Goal: Information Seeking & Learning: Learn about a topic

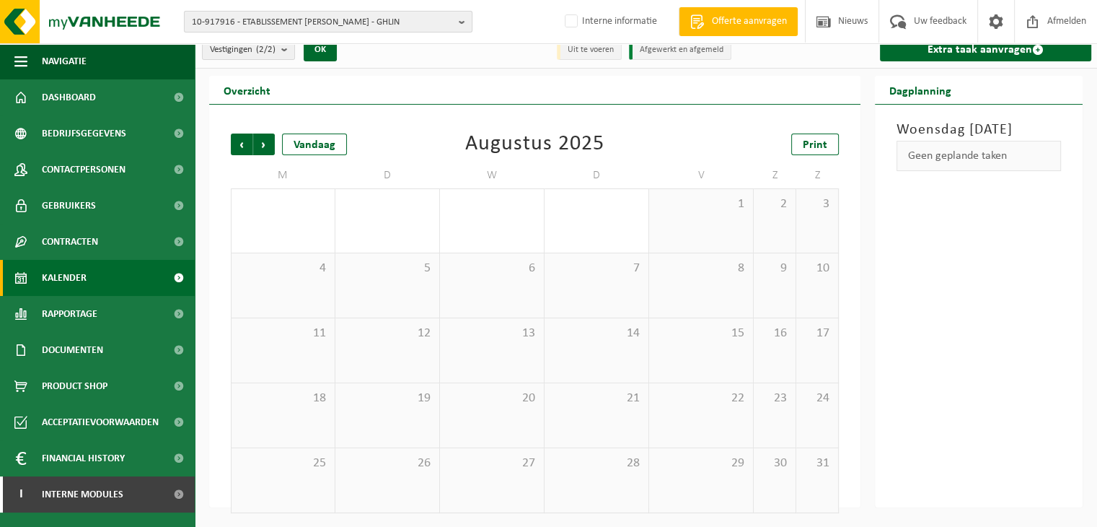
click at [234, 19] on span "10-917916 - ETABLISSEMENT COLETTA - GHLIN" at bounding box center [322, 23] width 261 height 22
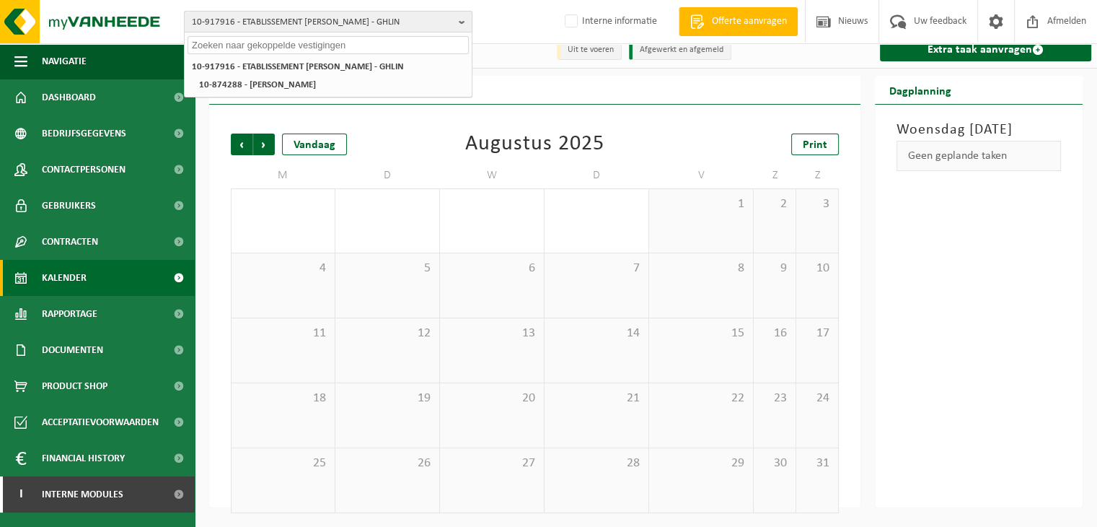
paste input "‪‪‪10-798162"
type input "‪‪‪10-798162"
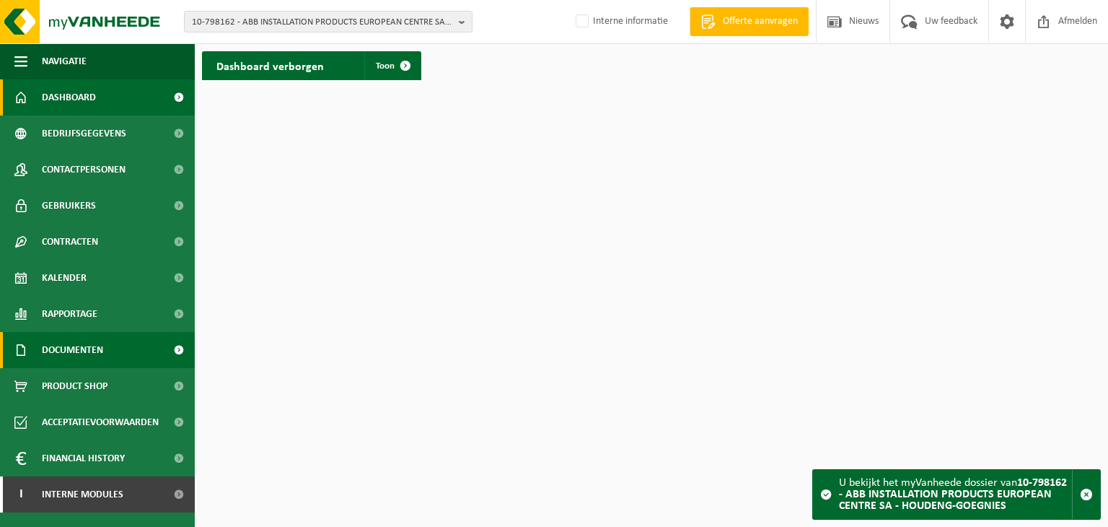
click at [75, 346] on span "Documenten" at bounding box center [72, 350] width 61 height 36
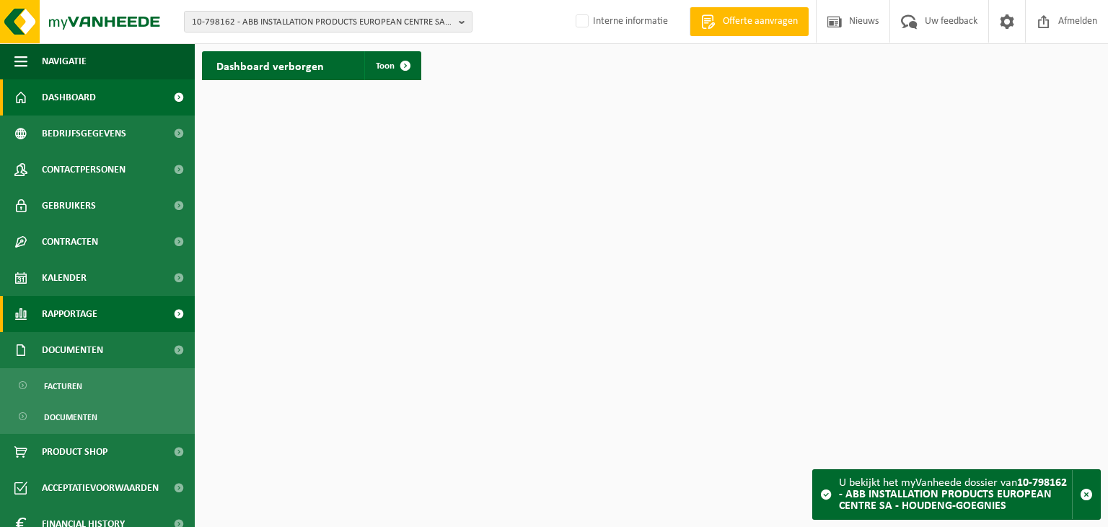
click at [82, 307] on span "Rapportage" at bounding box center [70, 314] width 56 height 36
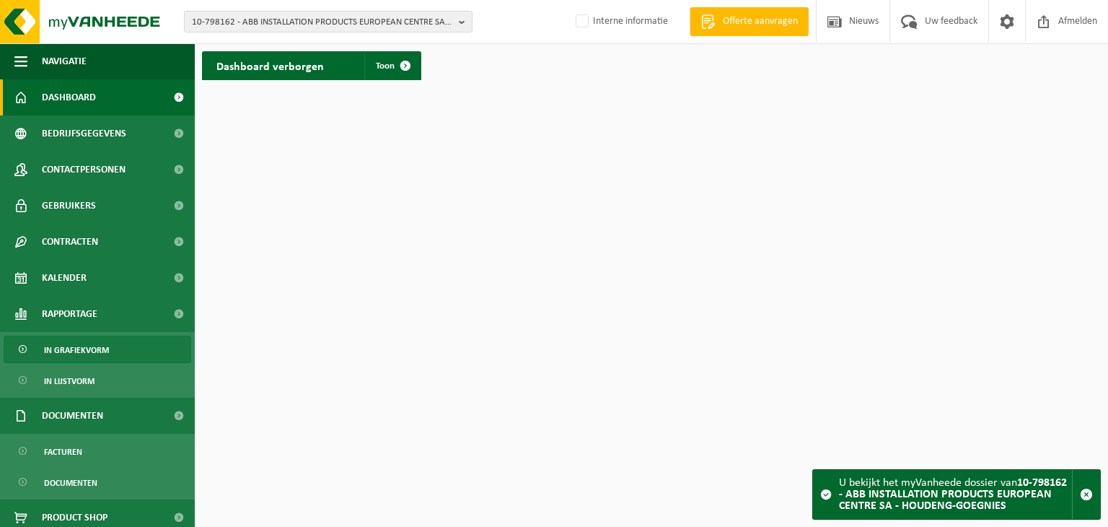
click at [73, 348] on span "In grafiekvorm" at bounding box center [76, 349] width 65 height 27
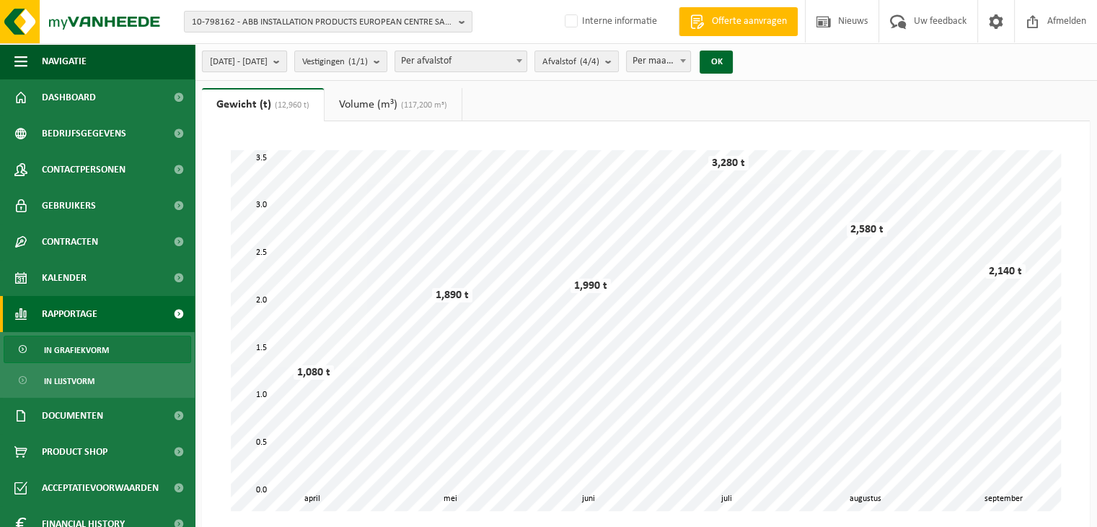
click at [286, 60] on b "submit" at bounding box center [279, 61] width 13 height 20
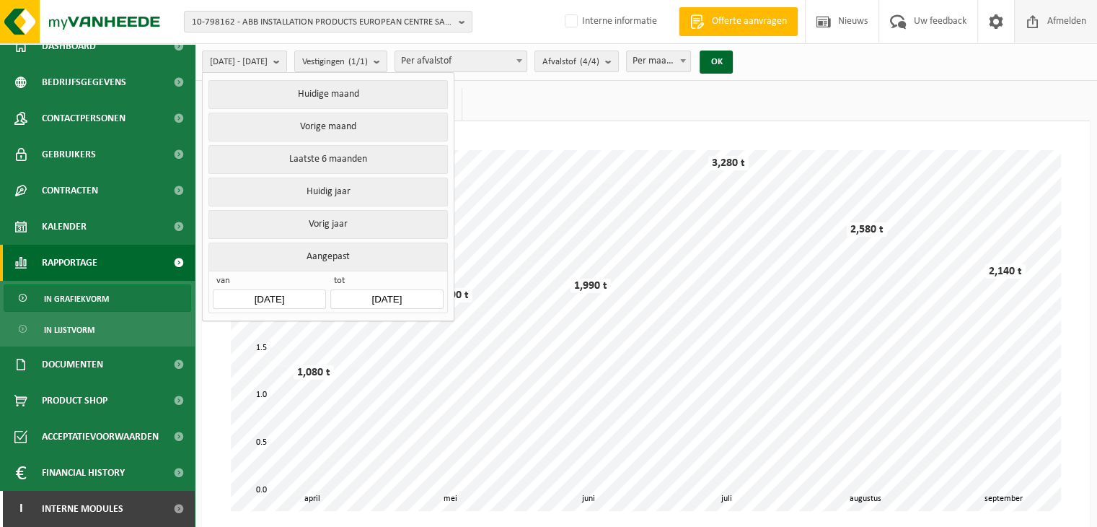
click at [1080, 24] on span "Afmelden" at bounding box center [1067, 21] width 46 height 43
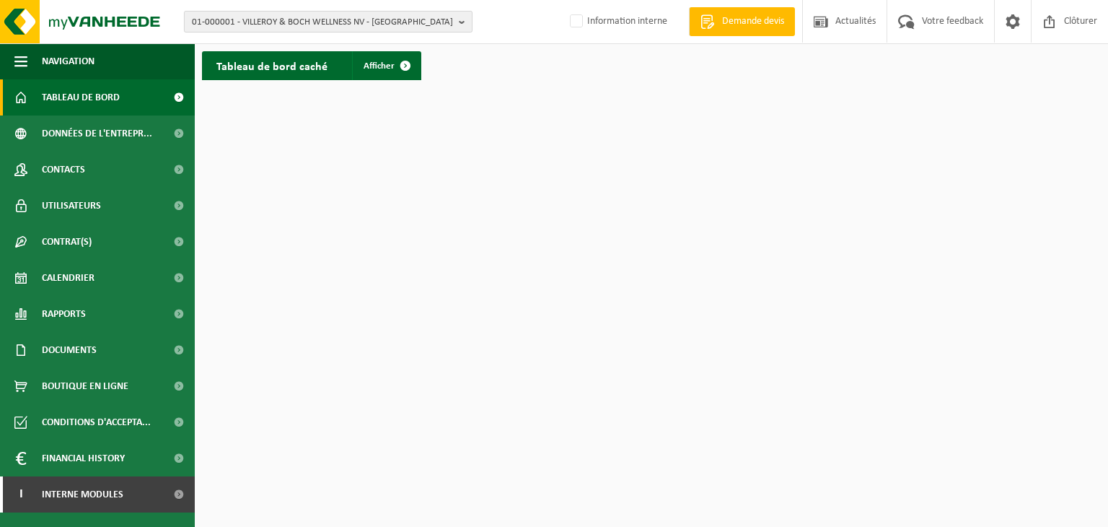
click at [242, 16] on span "01-000001 - VILLEROY & BOCH WELLNESS NV - ROESELARE" at bounding box center [322, 23] width 261 height 22
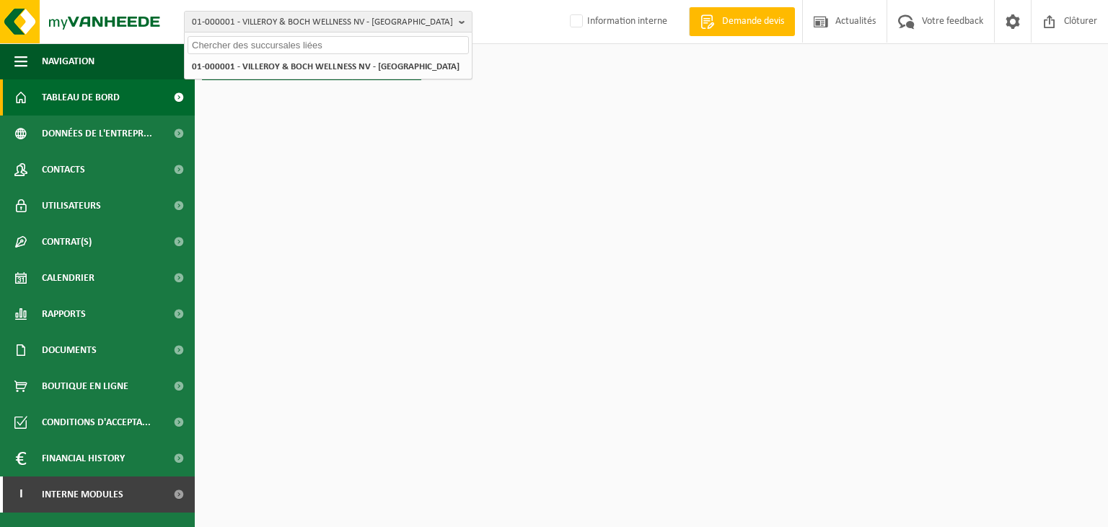
paste input "‪‪‪10-798162"
type input "‪‪‪10-798162"
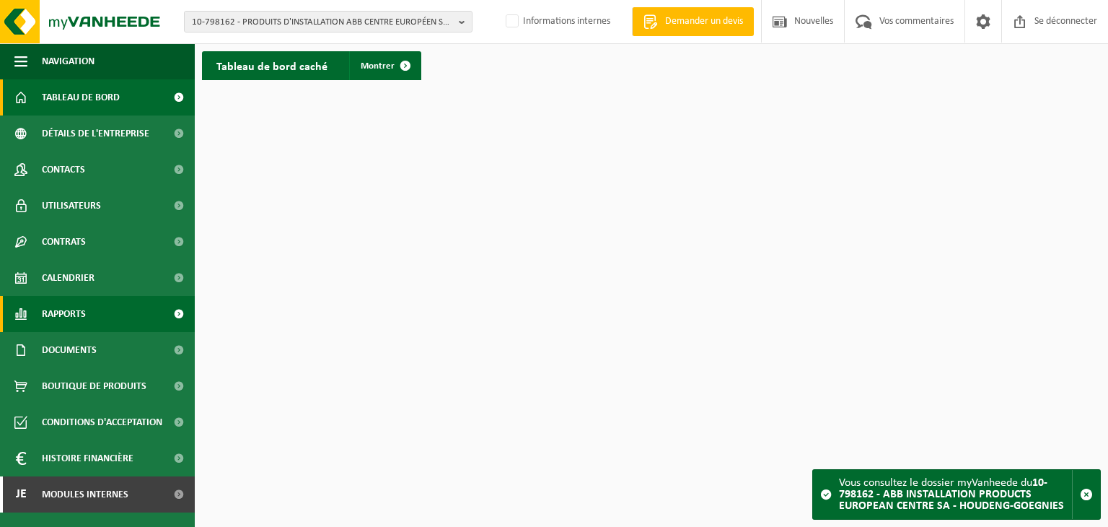
click at [87, 312] on link "Rapports" at bounding box center [97, 314] width 195 height 36
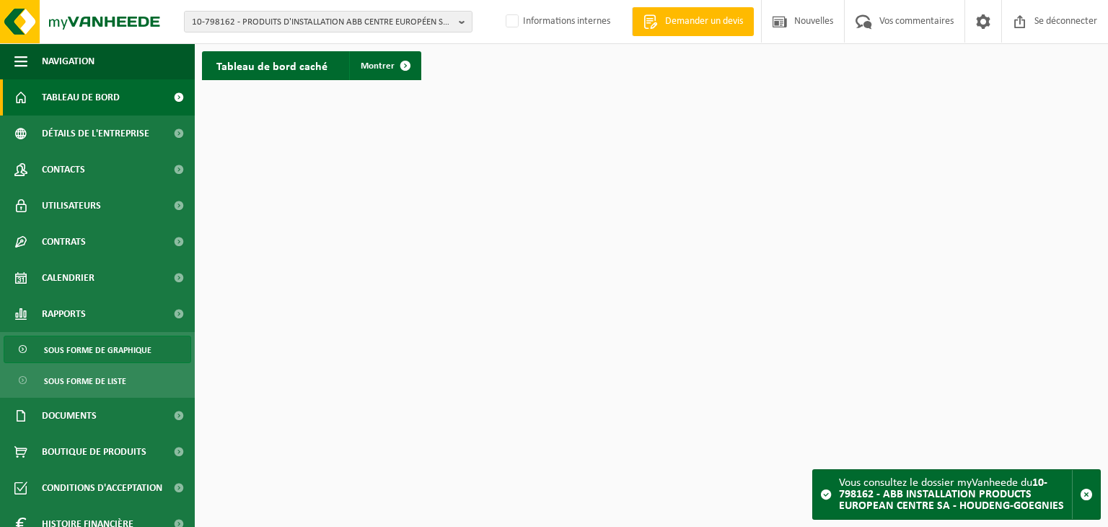
click at [100, 351] on font "Sous forme de graphique" at bounding box center [97, 350] width 107 height 9
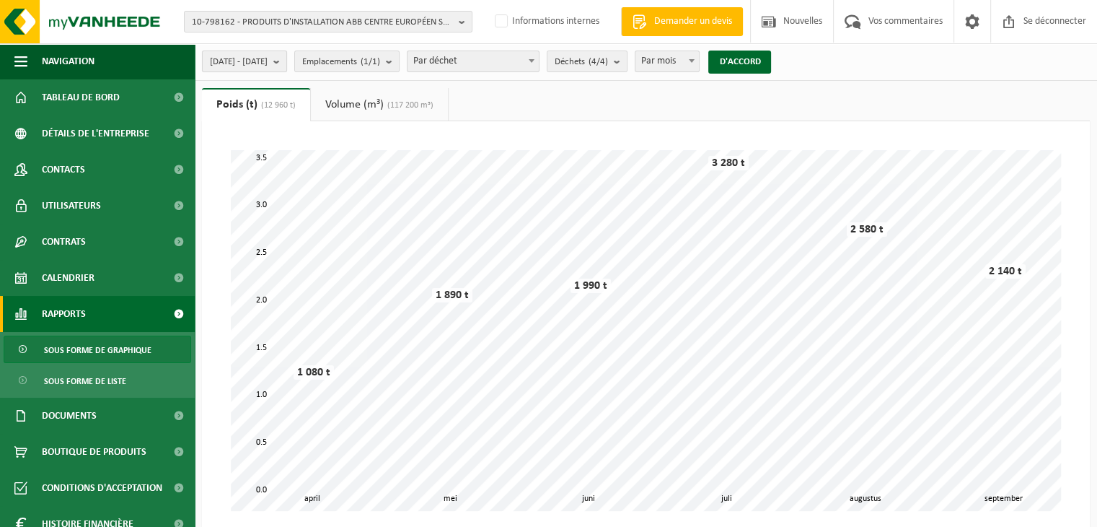
click at [286, 61] on b "submit" at bounding box center [279, 61] width 13 height 20
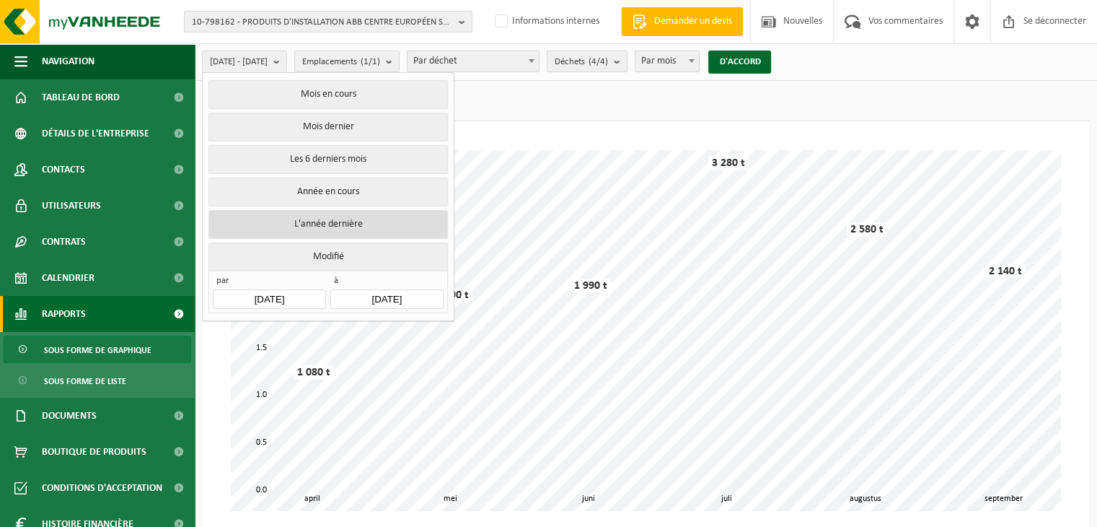
click at [366, 216] on button "L'année dernière" at bounding box center [327, 224] width 239 height 29
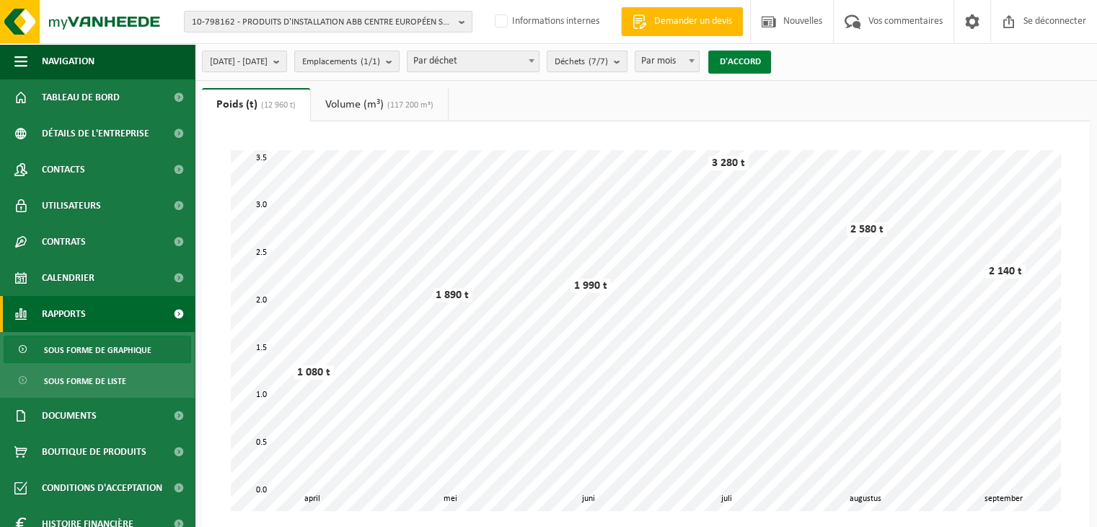
click at [760, 65] on font "D'ACCORD" at bounding box center [739, 61] width 41 height 9
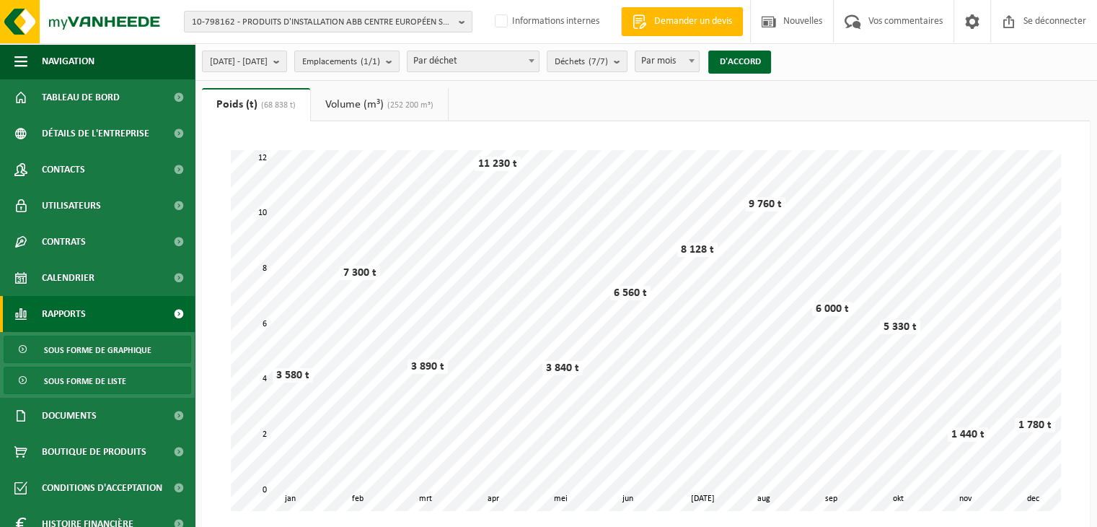
click at [100, 382] on font "Sous forme de liste" at bounding box center [85, 381] width 82 height 9
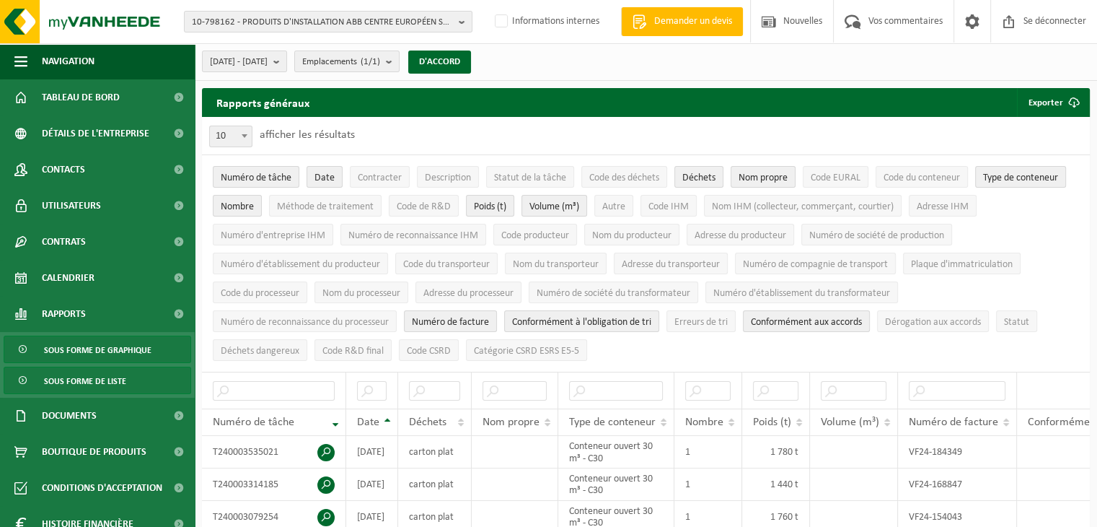
click at [95, 353] on font "Sous forme de graphique" at bounding box center [97, 350] width 107 height 9
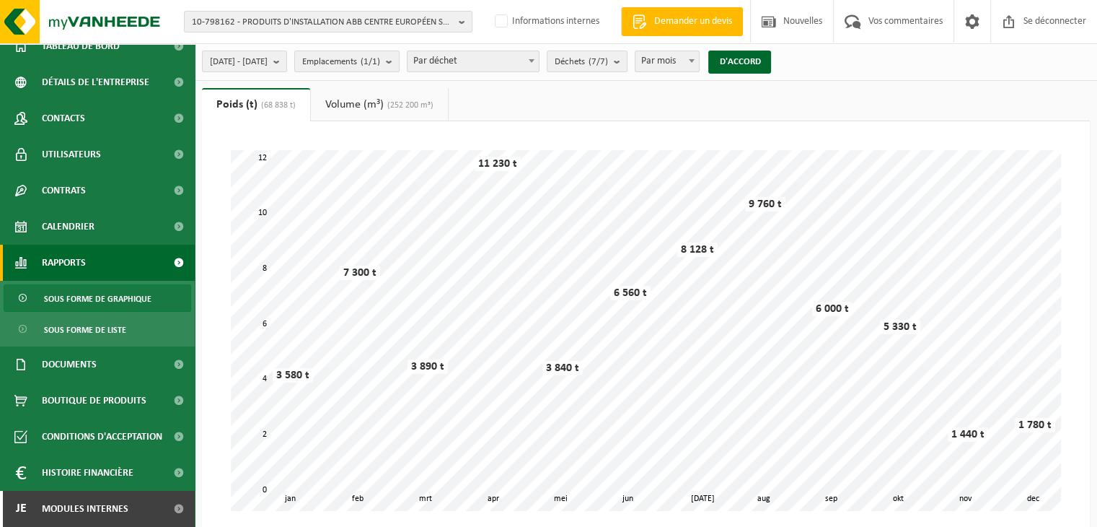
click at [374, 102] on font "Volume (m³)" at bounding box center [354, 105] width 58 height 12
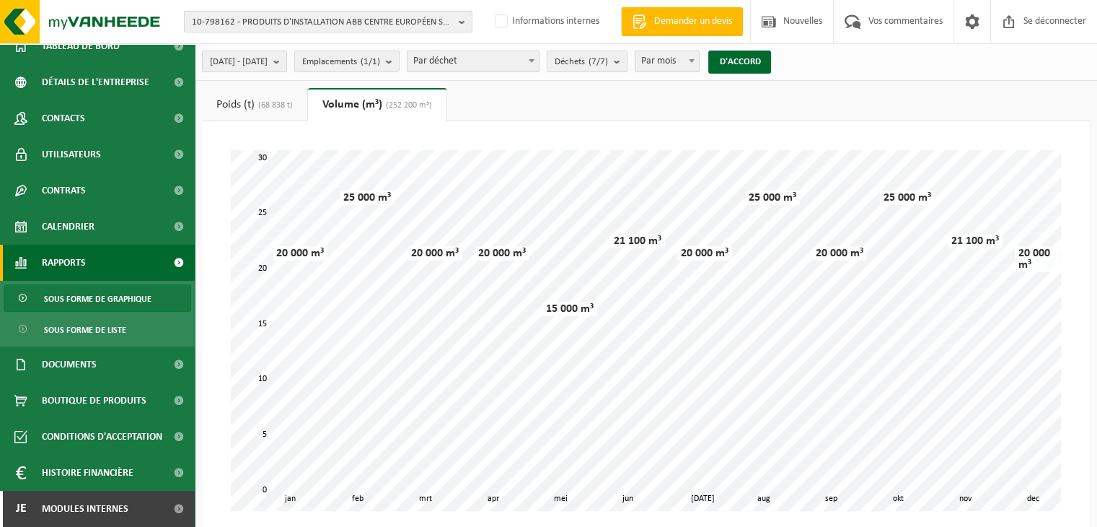
click at [253, 110] on link "Poids (t) (68 838 t)" at bounding box center [254, 104] width 105 height 33
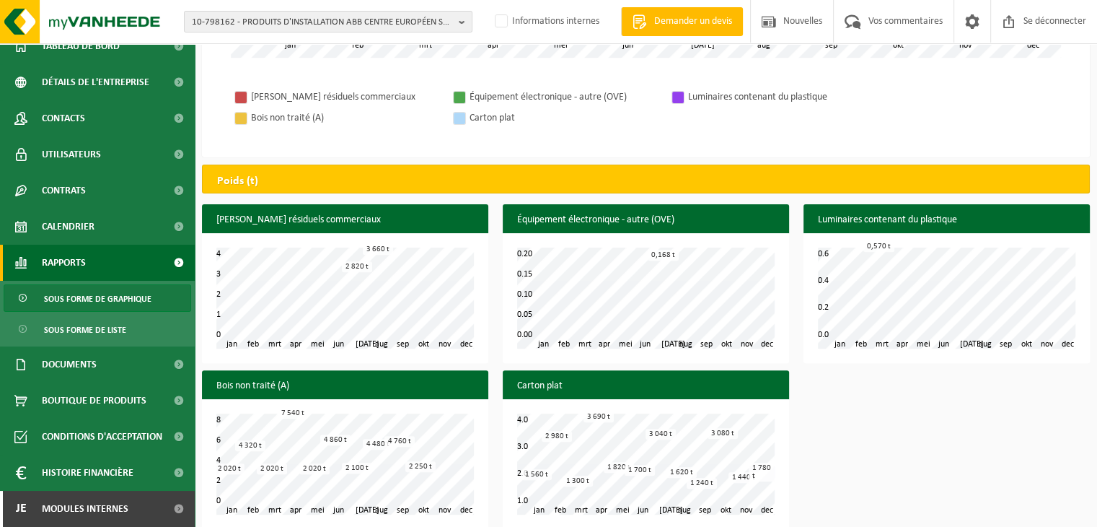
scroll to position [469, 0]
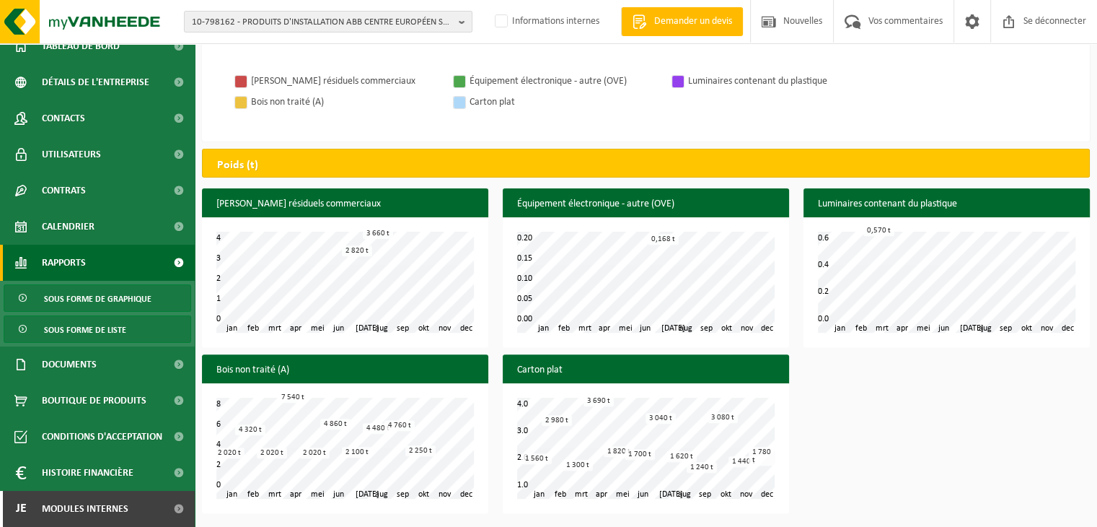
click at [132, 329] on link "Sous forme de liste" at bounding box center [98, 328] width 188 height 27
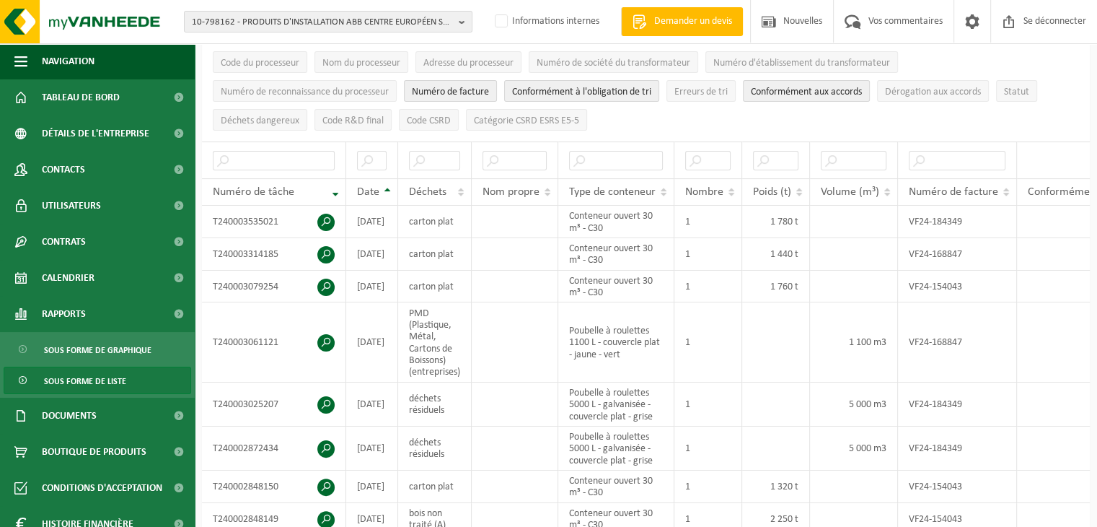
scroll to position [228, 0]
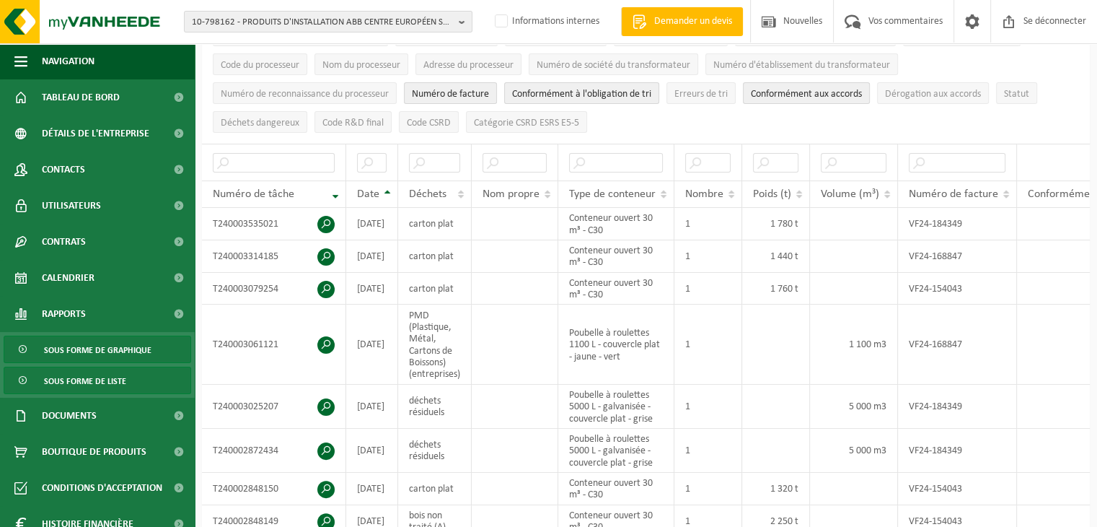
click at [113, 346] on font "Sous forme de graphique" at bounding box center [97, 350] width 107 height 9
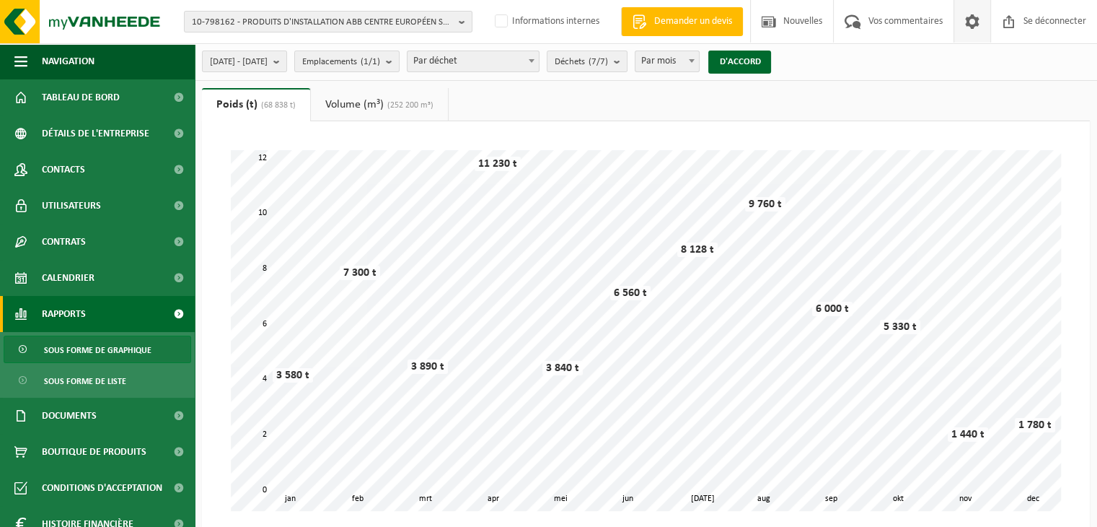
click at [970, 30] on span at bounding box center [973, 21] width 22 height 43
click at [85, 390] on span "Sous forme de liste" at bounding box center [85, 380] width 82 height 27
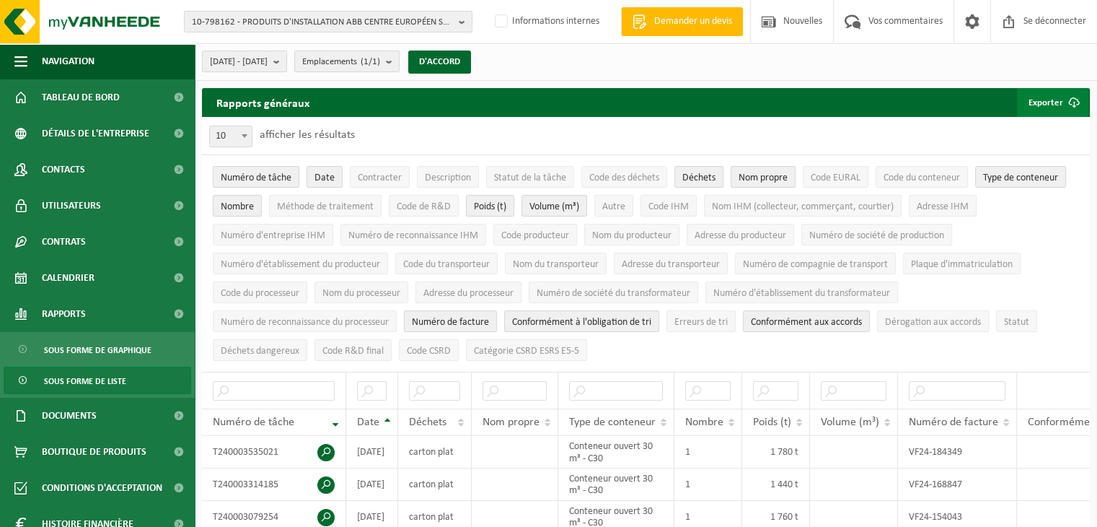
click at [1070, 102] on span "submit" at bounding box center [1074, 102] width 29 height 29
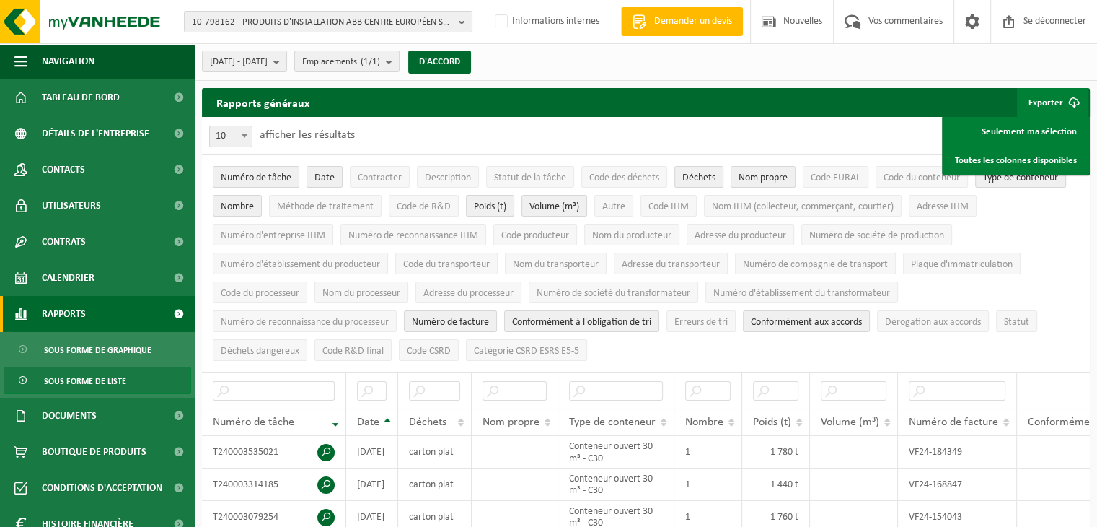
click at [106, 318] on link "Rapports" at bounding box center [97, 314] width 195 height 36
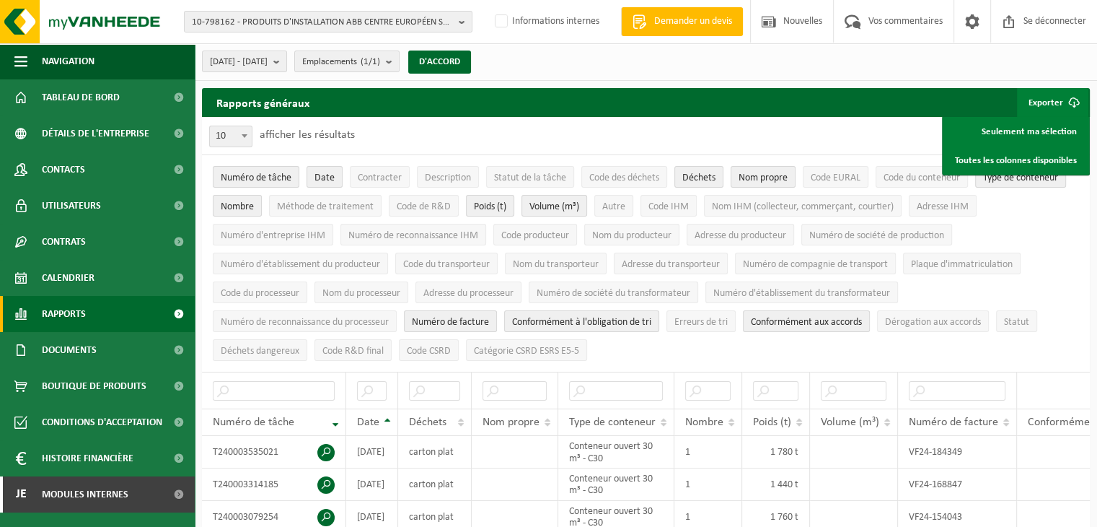
click at [106, 318] on link "Rapports" at bounding box center [97, 314] width 195 height 36
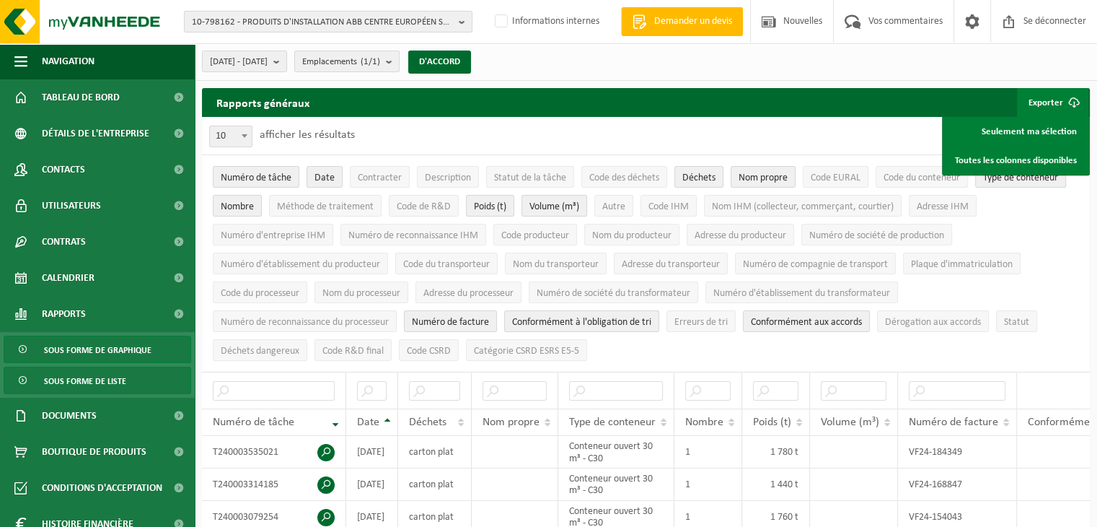
click at [105, 347] on font "Sous forme de graphique" at bounding box center [97, 350] width 107 height 9
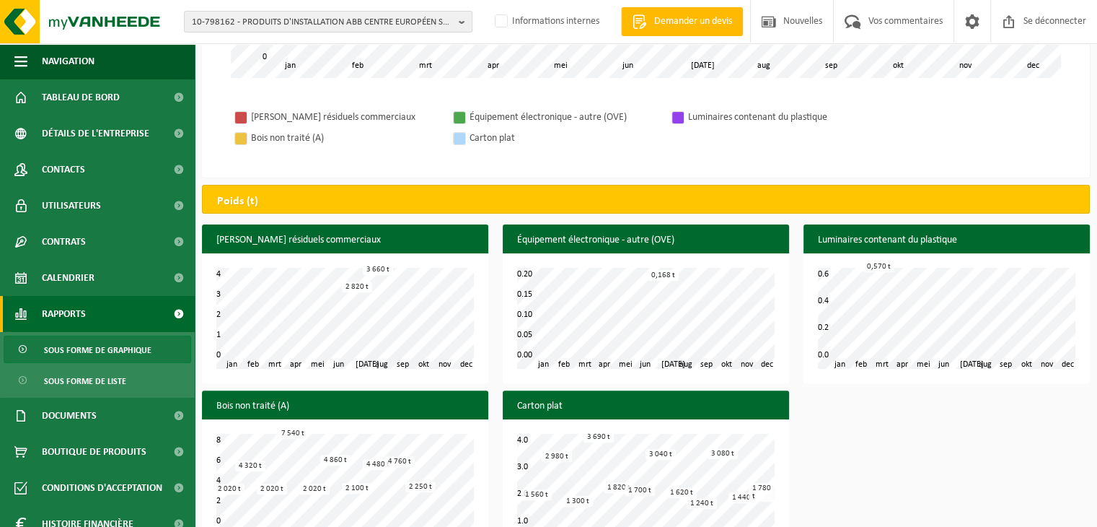
scroll to position [469, 0]
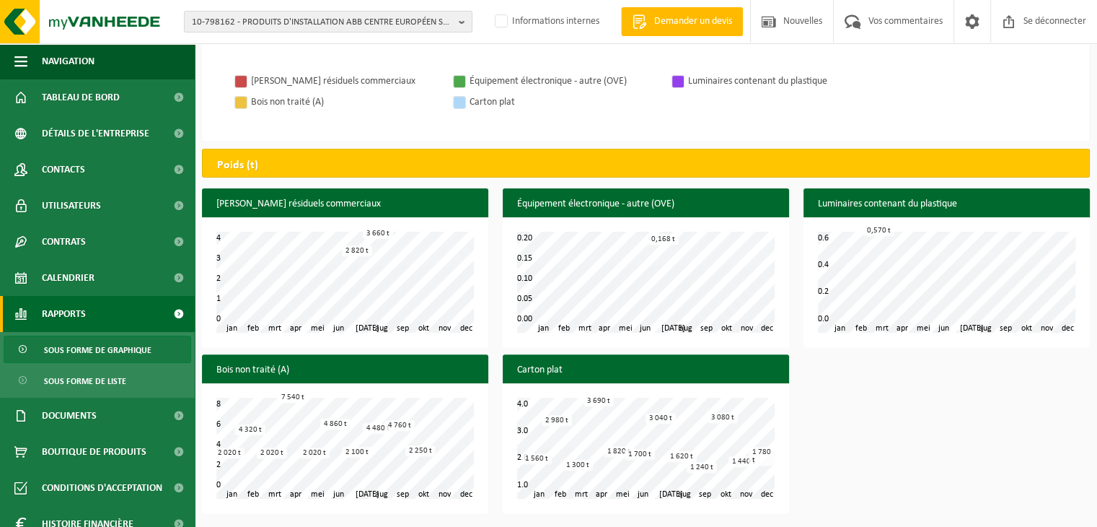
click at [916, 388] on div "Déchets résiduels commerciaux feb mrt apr mei jun [DATE] aug sep okt nov [PERSO…" at bounding box center [646, 354] width 902 height 332
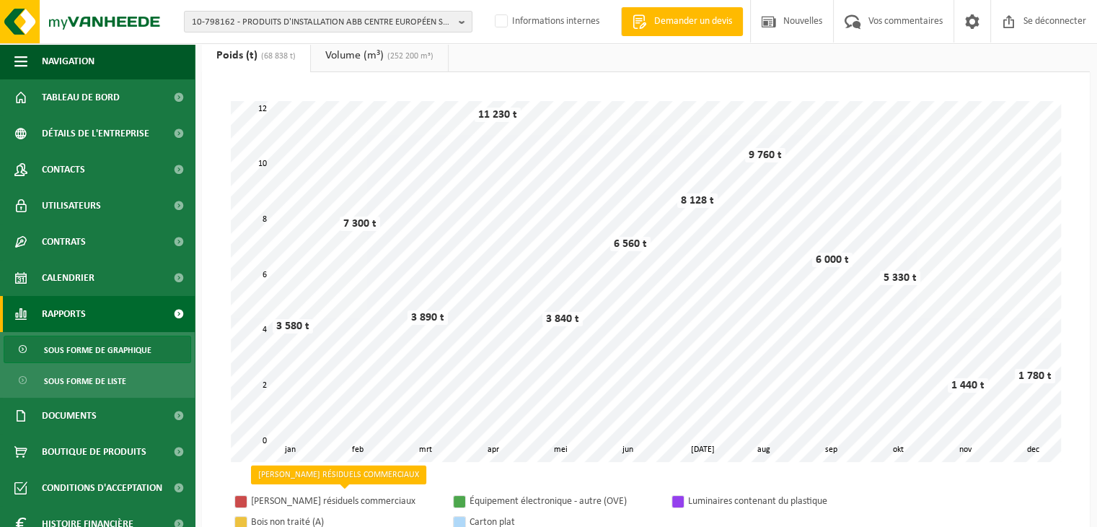
scroll to position [0, 0]
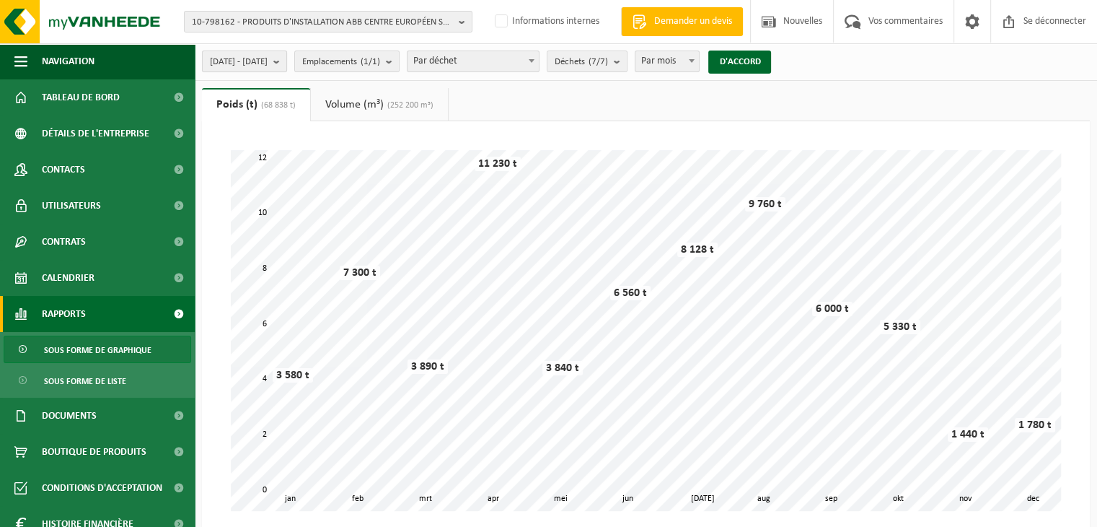
click at [286, 54] on b "submit" at bounding box center [279, 61] width 13 height 20
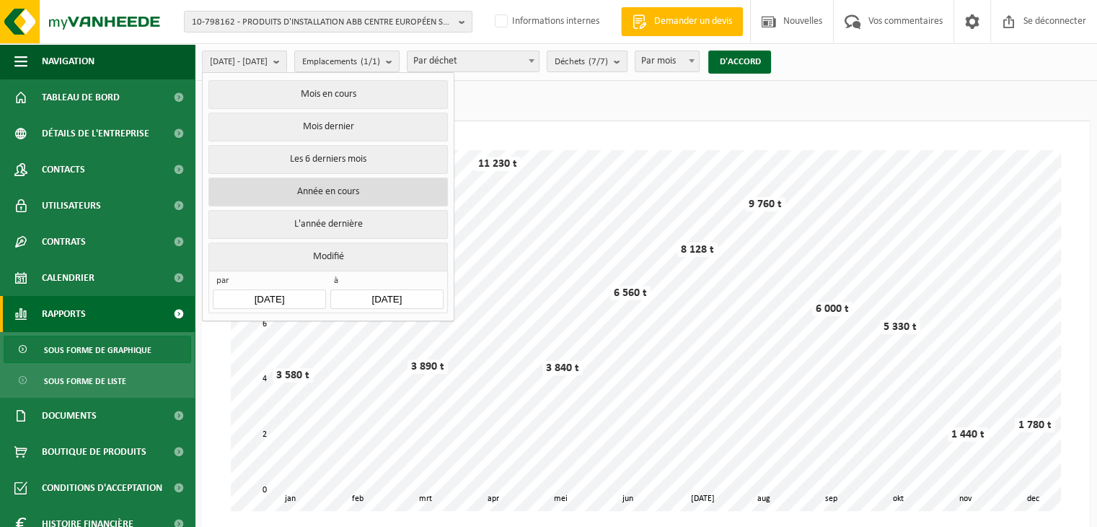
click at [340, 190] on font "Année en cours" at bounding box center [328, 191] width 62 height 11
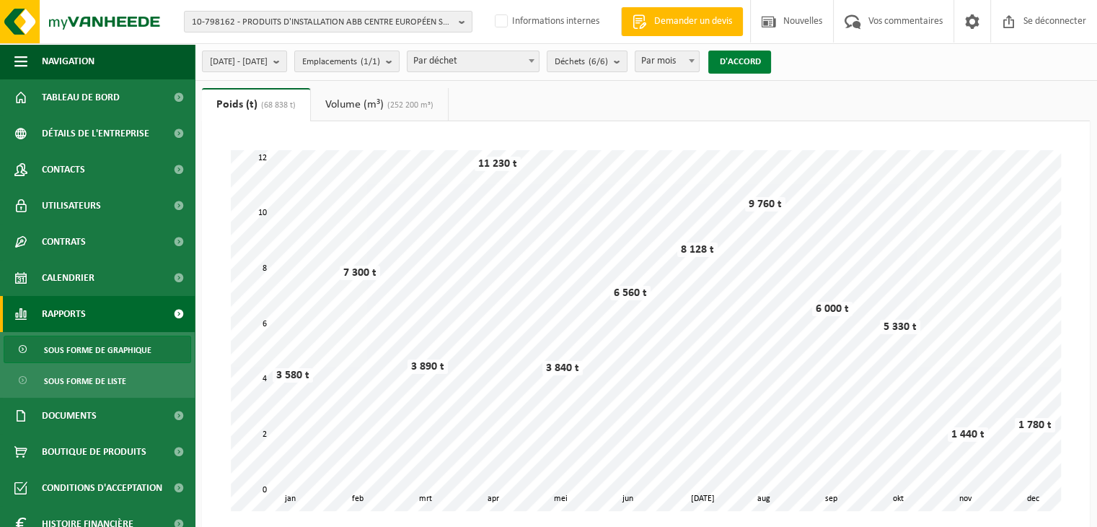
click at [760, 57] on font "D'ACCORD" at bounding box center [739, 61] width 41 height 9
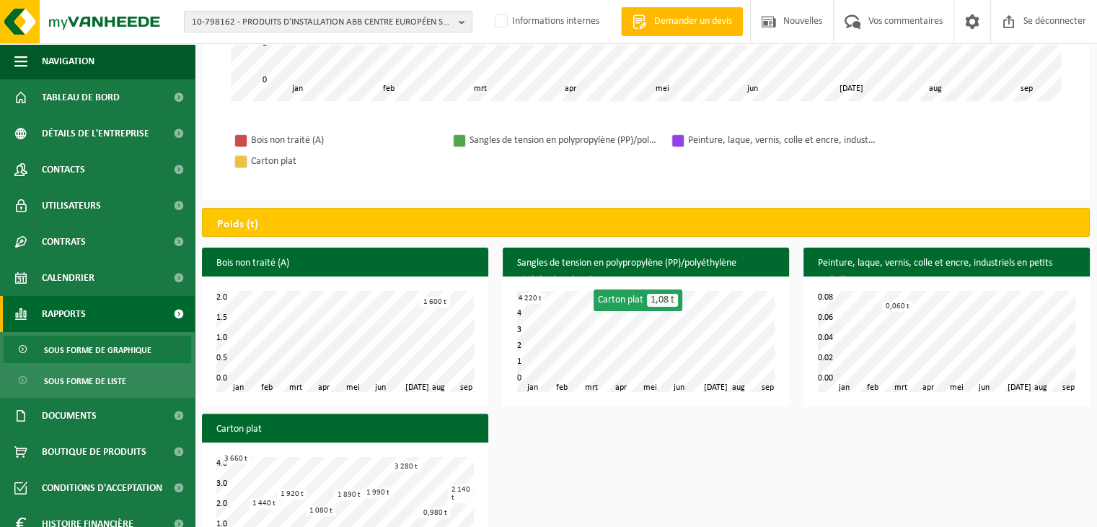
scroll to position [469, 0]
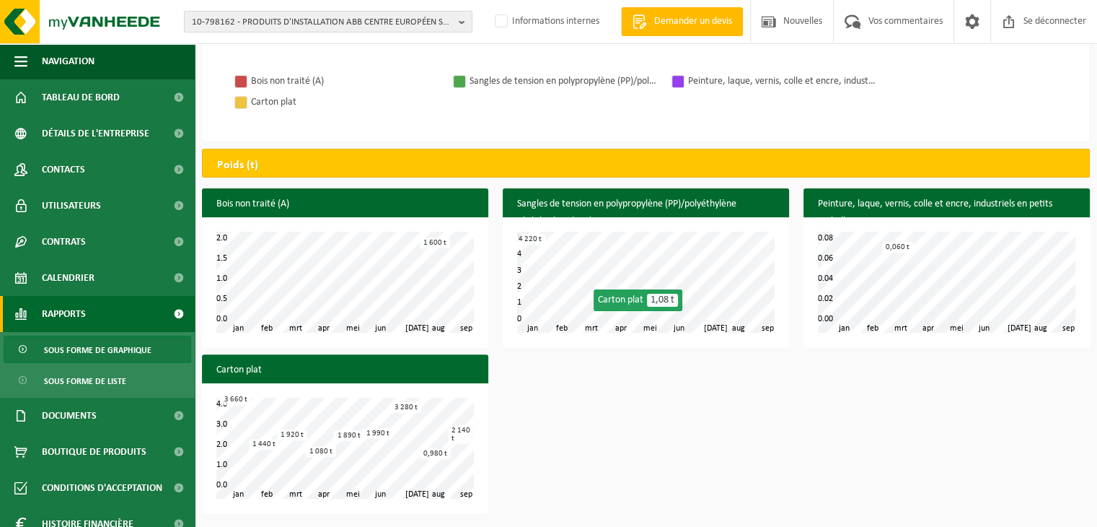
click at [665, 397] on div "Bois non traité (A) feb mrt apr mei jun [DATE] aug [PERSON_NAME] sep 0.0 2.0 0.…" at bounding box center [646, 354] width 902 height 332
click at [647, 435] on div "Bois non traité (A) feb mrt apr mei jun [DATE] aug [PERSON_NAME] sep 0.0 2.0 0.…" at bounding box center [646, 354] width 902 height 332
click at [640, 297] on font "Carton plat" at bounding box center [620, 299] width 45 height 11
click at [727, 381] on div "Bois non traité (A) feb mrt apr mei jun [DATE] aug [PERSON_NAME] sep 0.0 2.0 0.…" at bounding box center [646, 354] width 902 height 332
click at [723, 457] on div "Bois non traité (A) feb mrt apr mei jun [DATE] aug [PERSON_NAME] sep 0.0 2.0 0.…" at bounding box center [646, 354] width 902 height 332
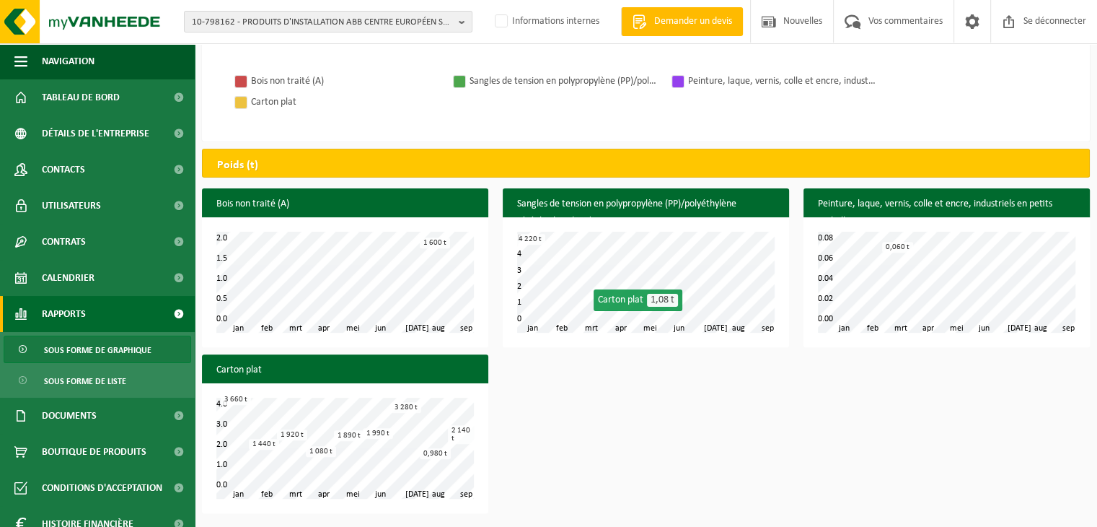
click at [550, 427] on div "Bois non traité (A) feb mrt apr mei jun [DATE] aug [PERSON_NAME] sep 0.0 2.0 0.…" at bounding box center [646, 354] width 902 height 332
